Goal: Task Accomplishment & Management: Manage account settings

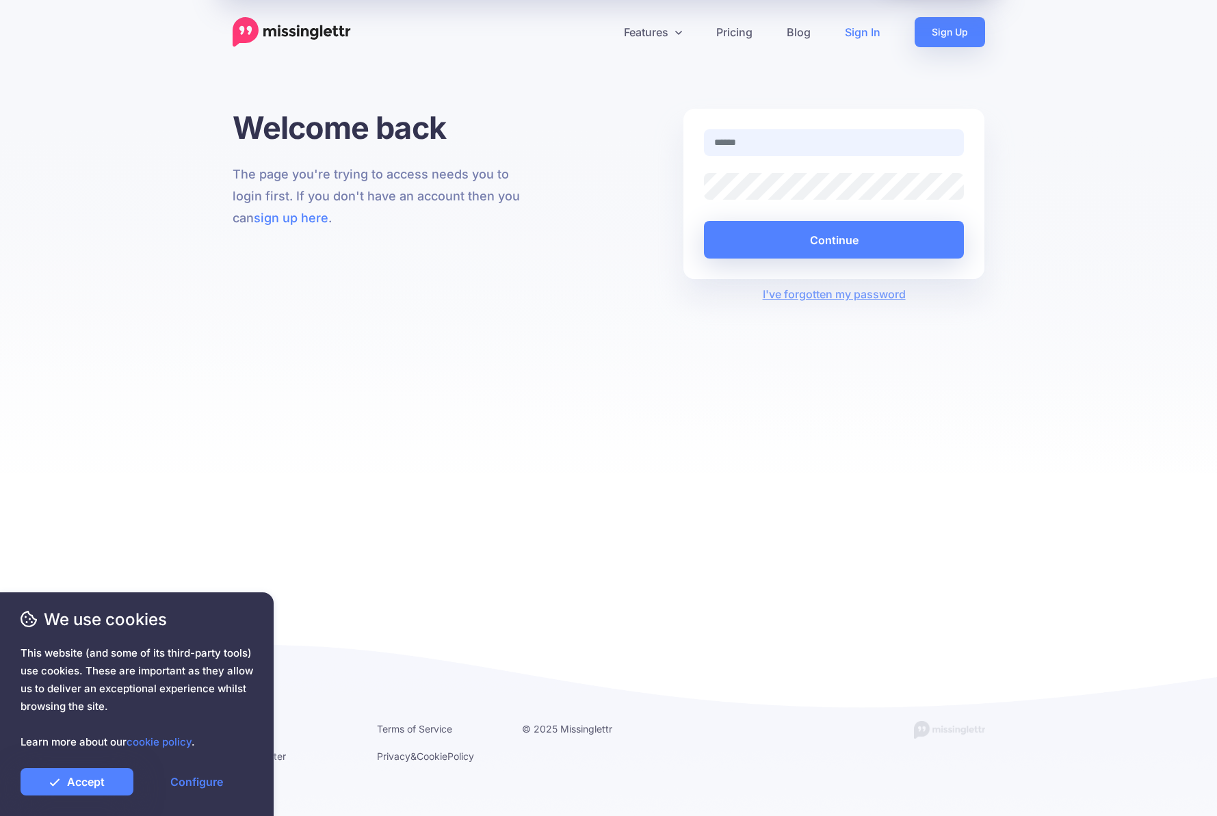
type input "**********"
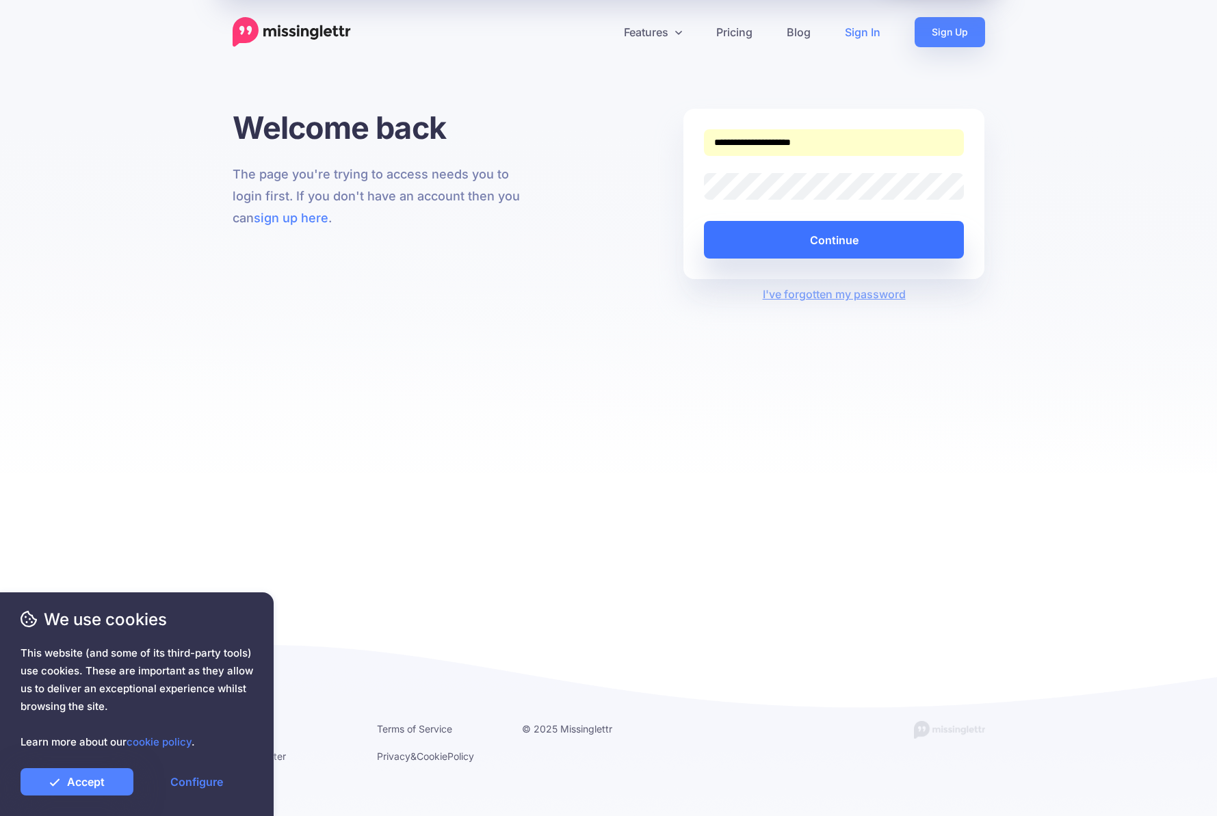
click at [870, 240] on button "Continue" at bounding box center [834, 240] width 261 height 38
